Goal: Task Accomplishment & Management: Manage account settings

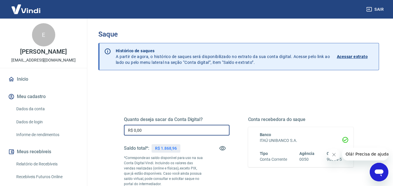
drag, startPoint x: 155, startPoint y: 133, endPoint x: 118, endPoint y: 131, distance: 37.3
click at [118, 131] on div "Quanto deseja sacar da Conta Digital? R$ 0,00 ​ Saldo total*: R$ 1.868,96 *Corr…" at bounding box center [238, 161] width 243 height 140
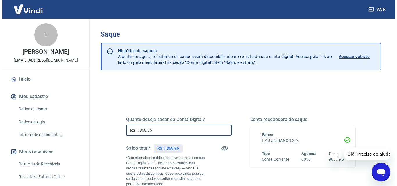
scroll to position [87, 0]
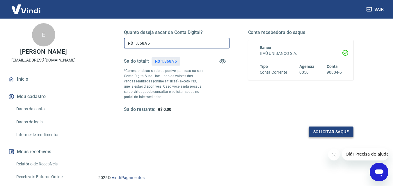
type input "R$ 1.868,96"
click at [326, 132] on button "Solicitar saque" at bounding box center [330, 132] width 45 height 11
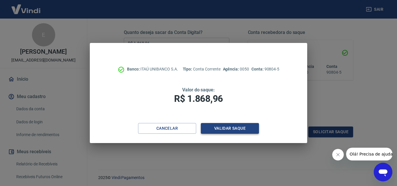
click at [233, 129] on button "Validar saque" at bounding box center [230, 128] width 58 height 11
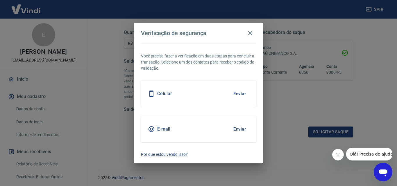
click at [240, 93] on button "Enviar" at bounding box center [239, 94] width 19 height 12
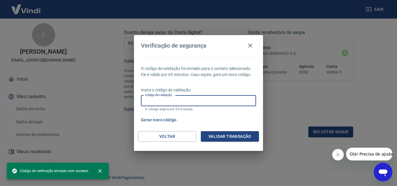
click at [184, 98] on input "Código de validação" at bounding box center [198, 101] width 115 height 11
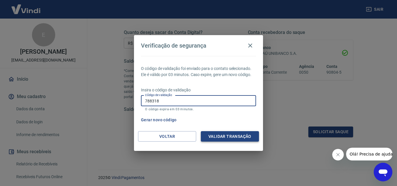
type input "788318"
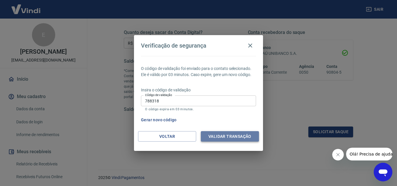
click at [227, 139] on button "Validar transação" at bounding box center [230, 136] width 58 height 11
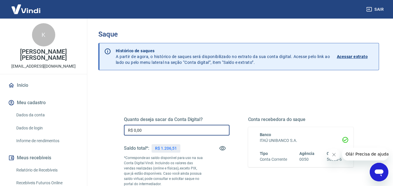
click at [146, 132] on input "R$ 0,00" at bounding box center [177, 130] width 106 height 11
type input "R$ 0,00"
